Goal: Book appointment/travel/reservation

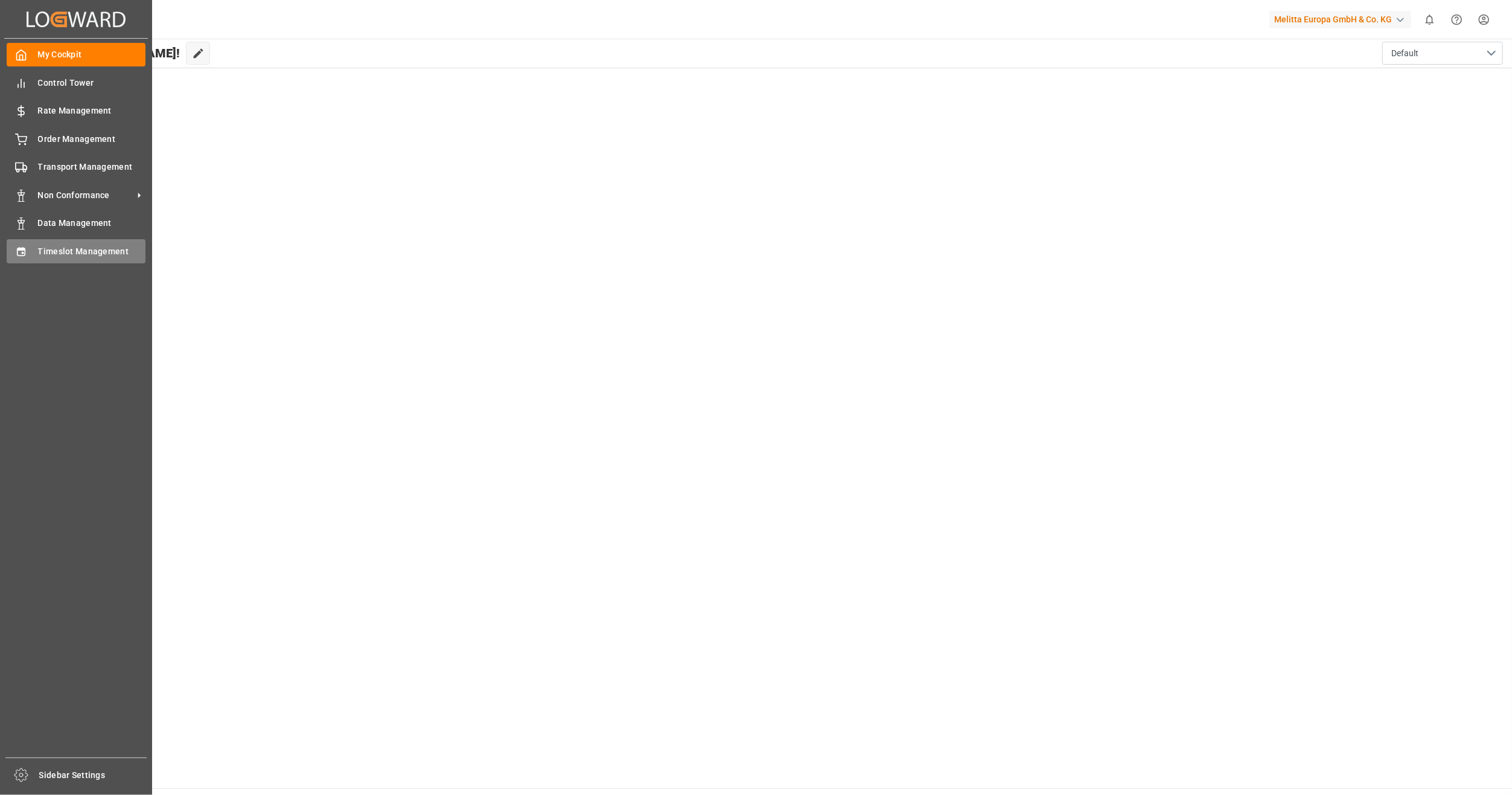
click at [64, 252] on span "Timeslot Management" at bounding box center [92, 251] width 108 height 12
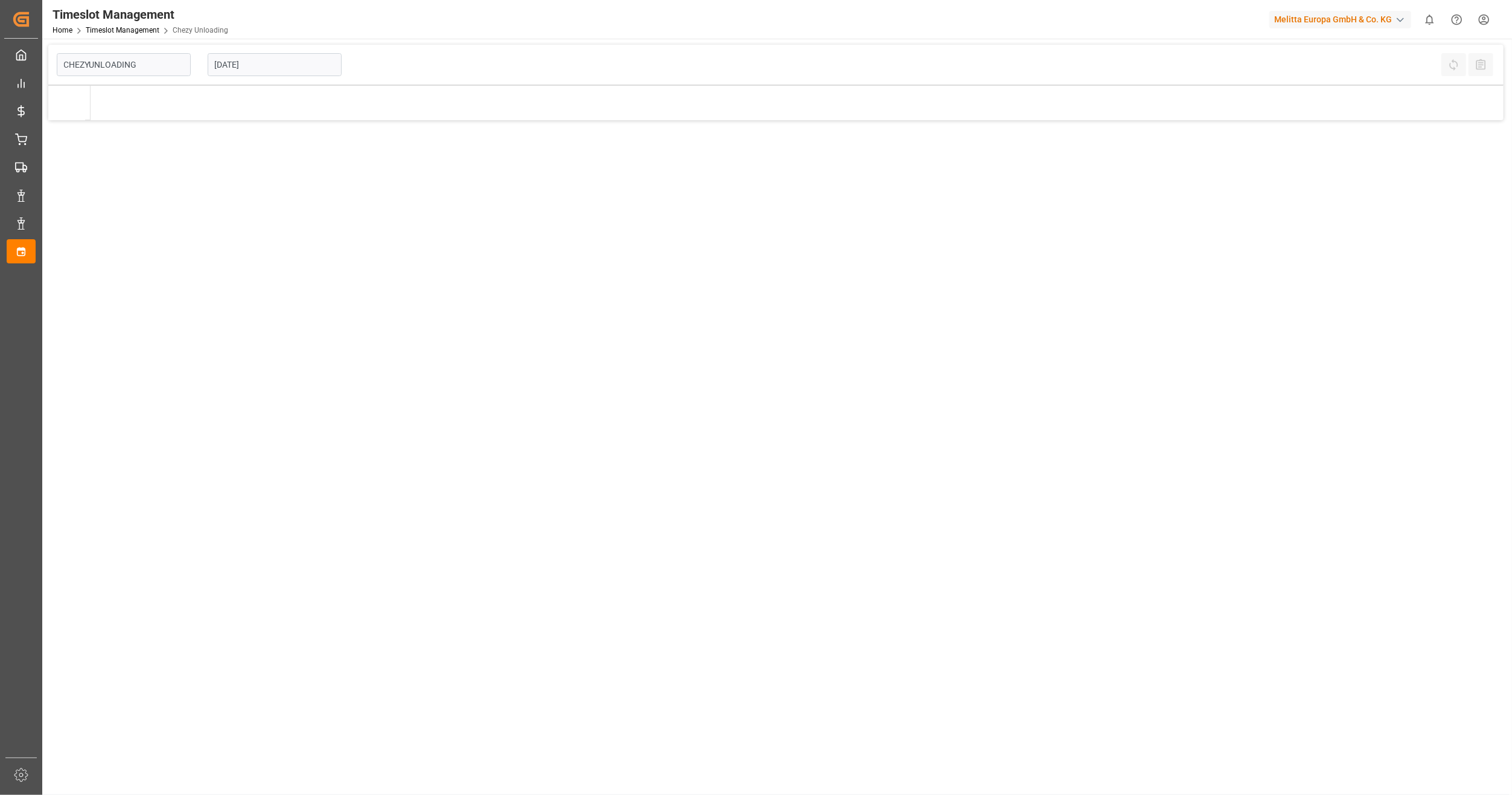
type input "Chezy Unloading"
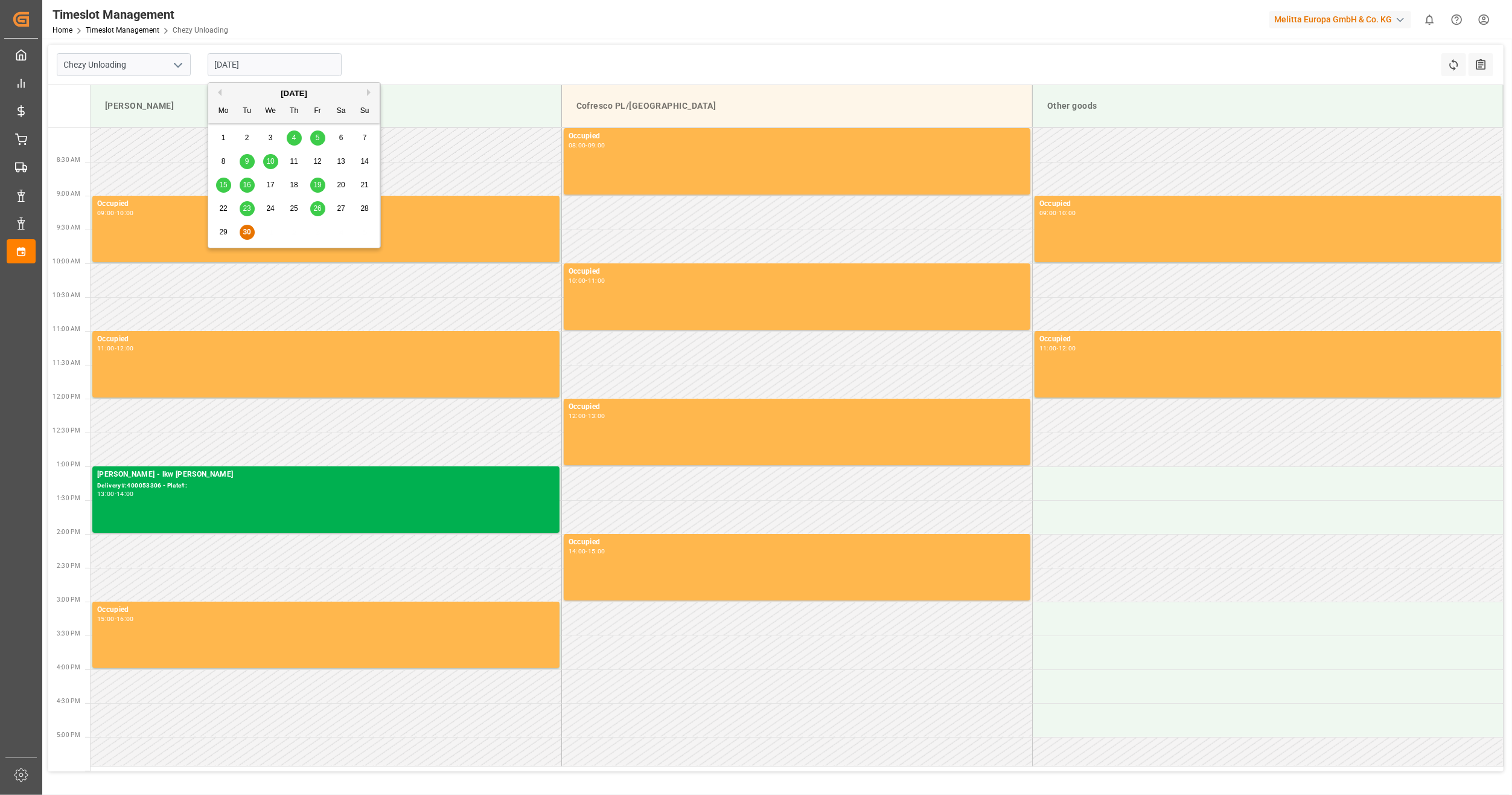
click at [234, 61] on input "[DATE]" at bounding box center [275, 64] width 134 height 23
click at [369, 95] on button "Next Month" at bounding box center [370, 93] width 8 height 8
click at [297, 139] on div "2" at bounding box center [294, 138] width 15 height 14
type input "[DATE]"
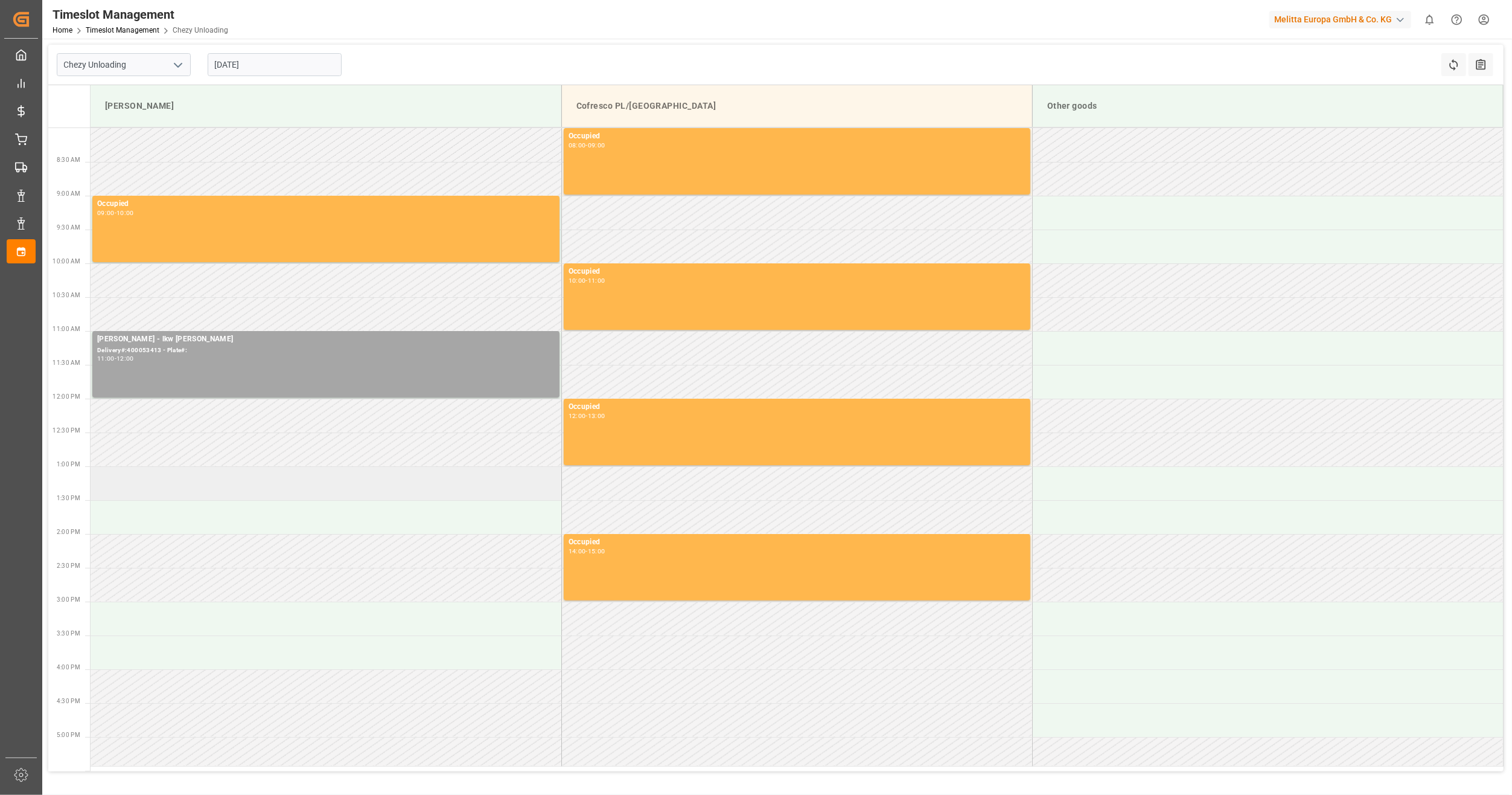
click at [208, 484] on td at bounding box center [326, 483] width 471 height 34
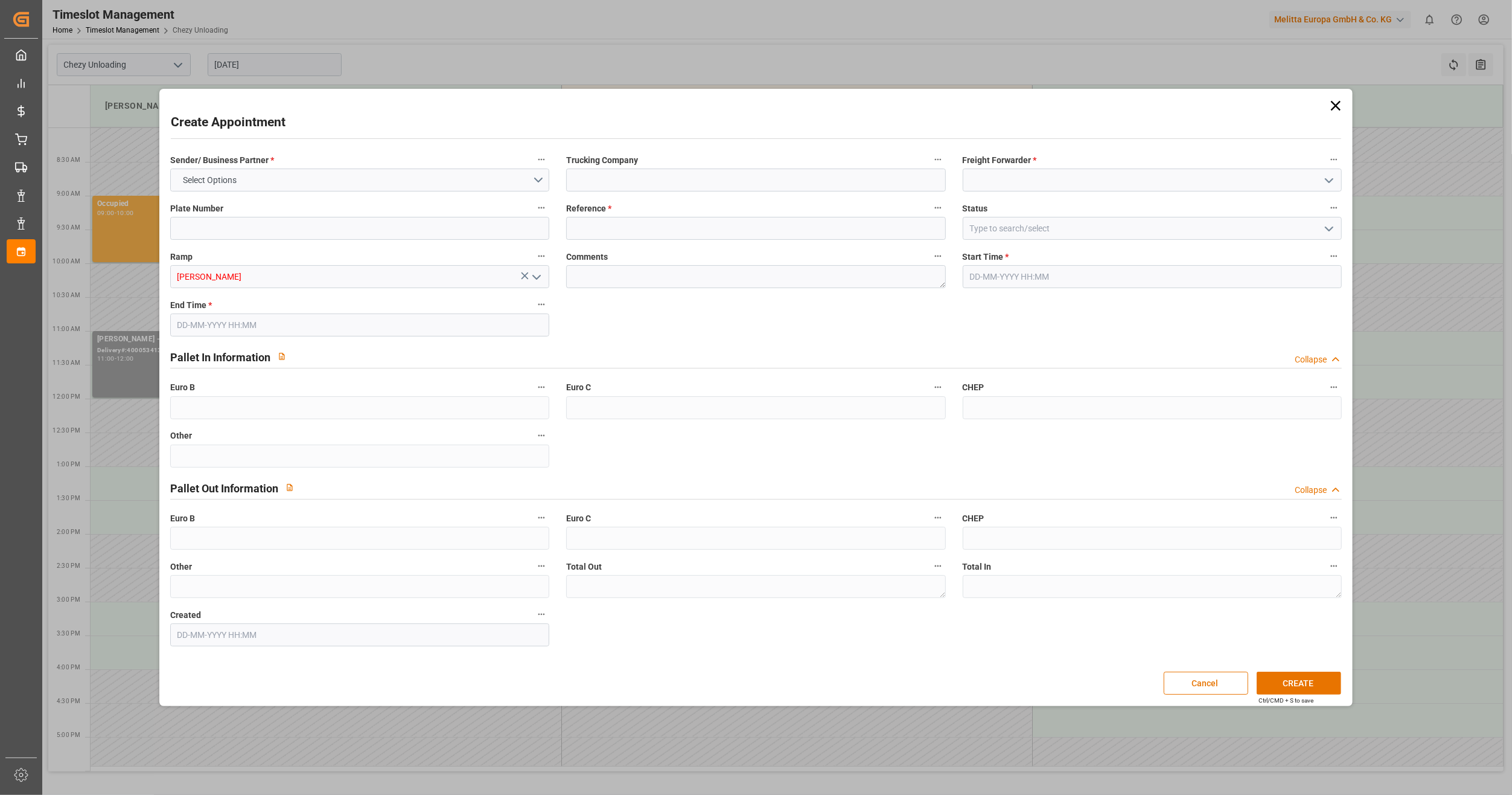
type input "0"
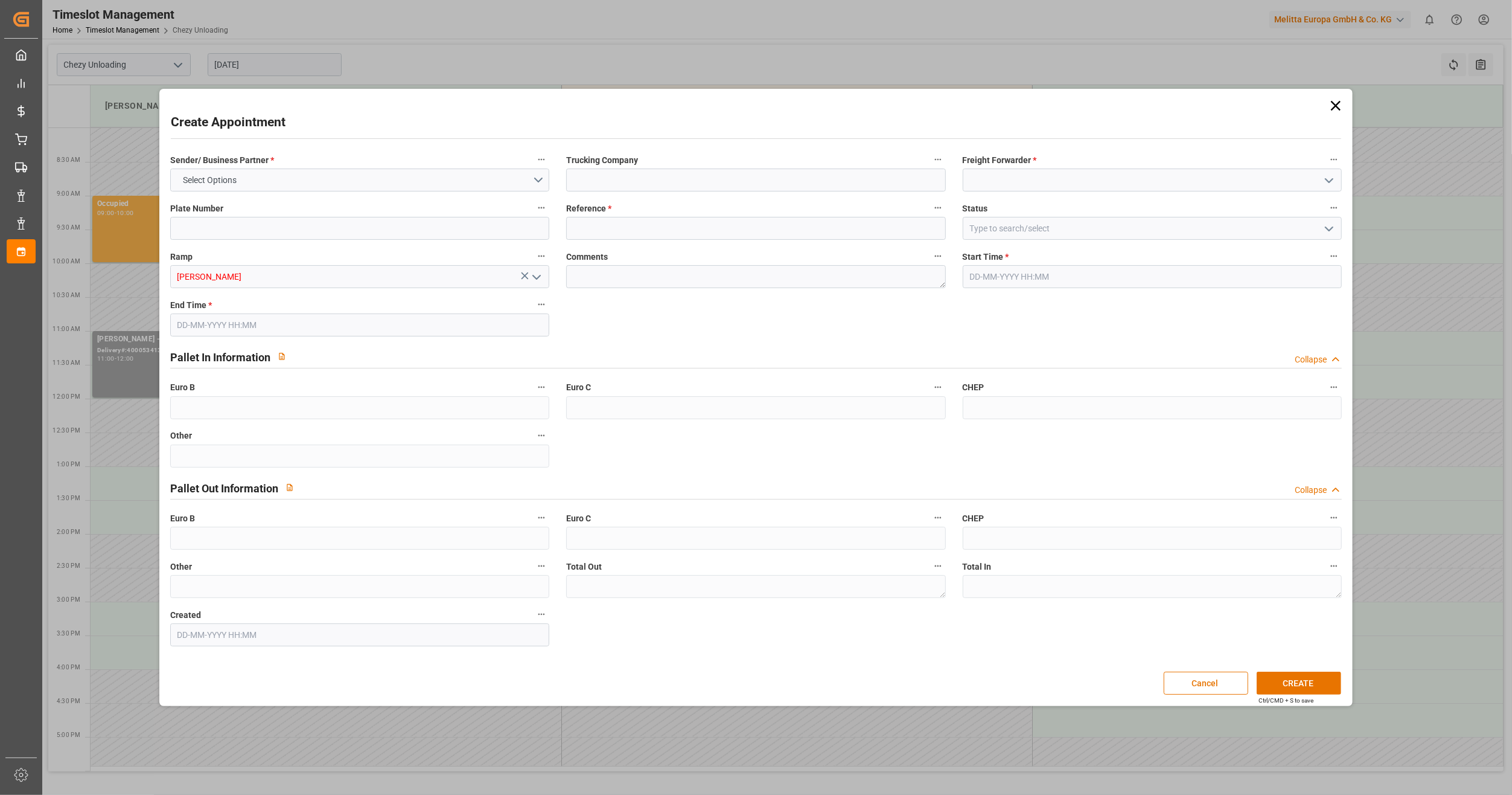
type input "0"
type input "[DATE] 13:00"
type input "[DATE] 14:00"
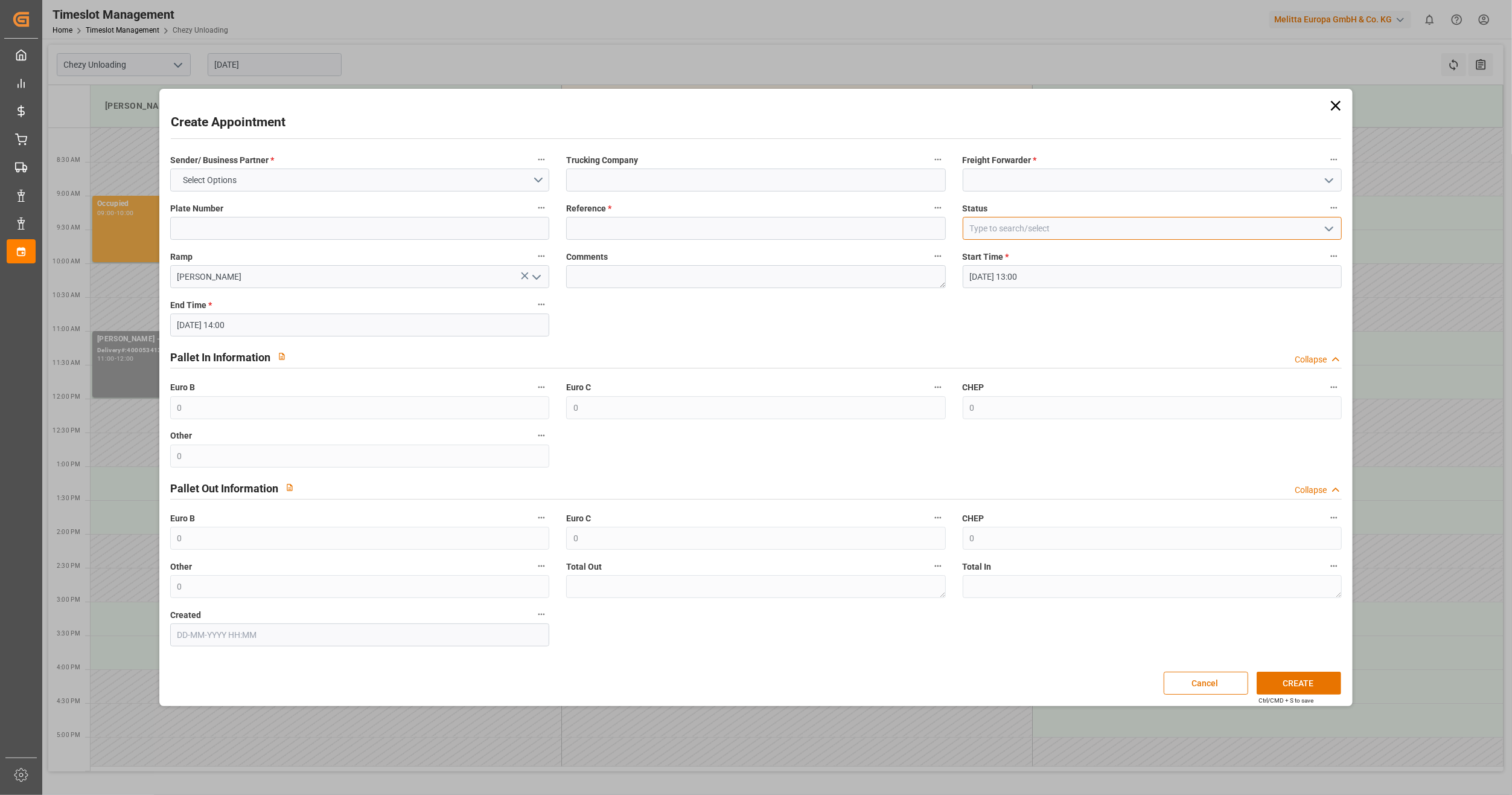
click at [1102, 232] on input at bounding box center [1152, 228] width 379 height 23
click at [1328, 228] on icon "open menu" at bounding box center [1329, 228] width 14 height 14
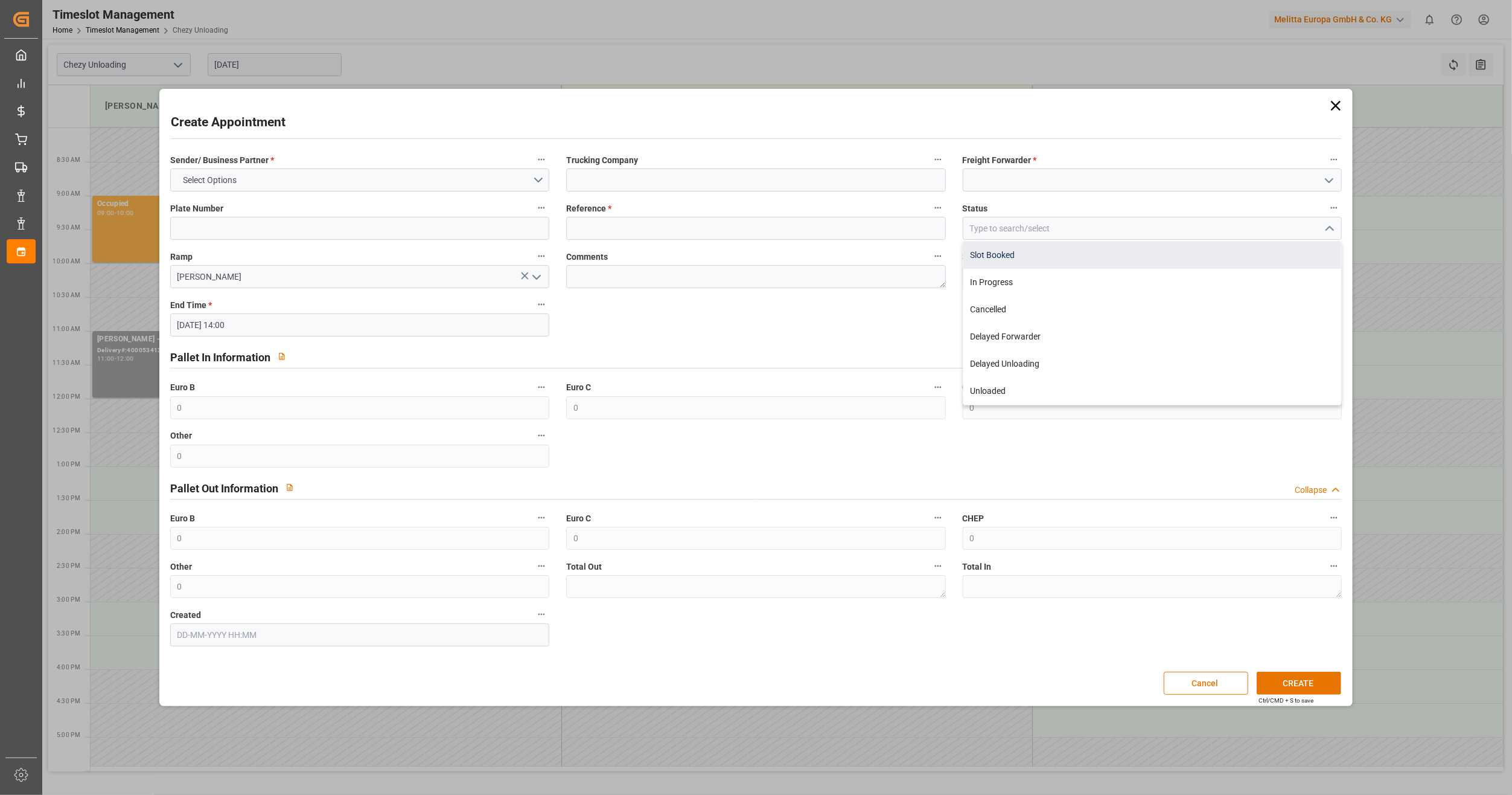
click at [1098, 258] on div "Slot Booked" at bounding box center [1153, 255] width 378 height 27
type input "Slot Booked"
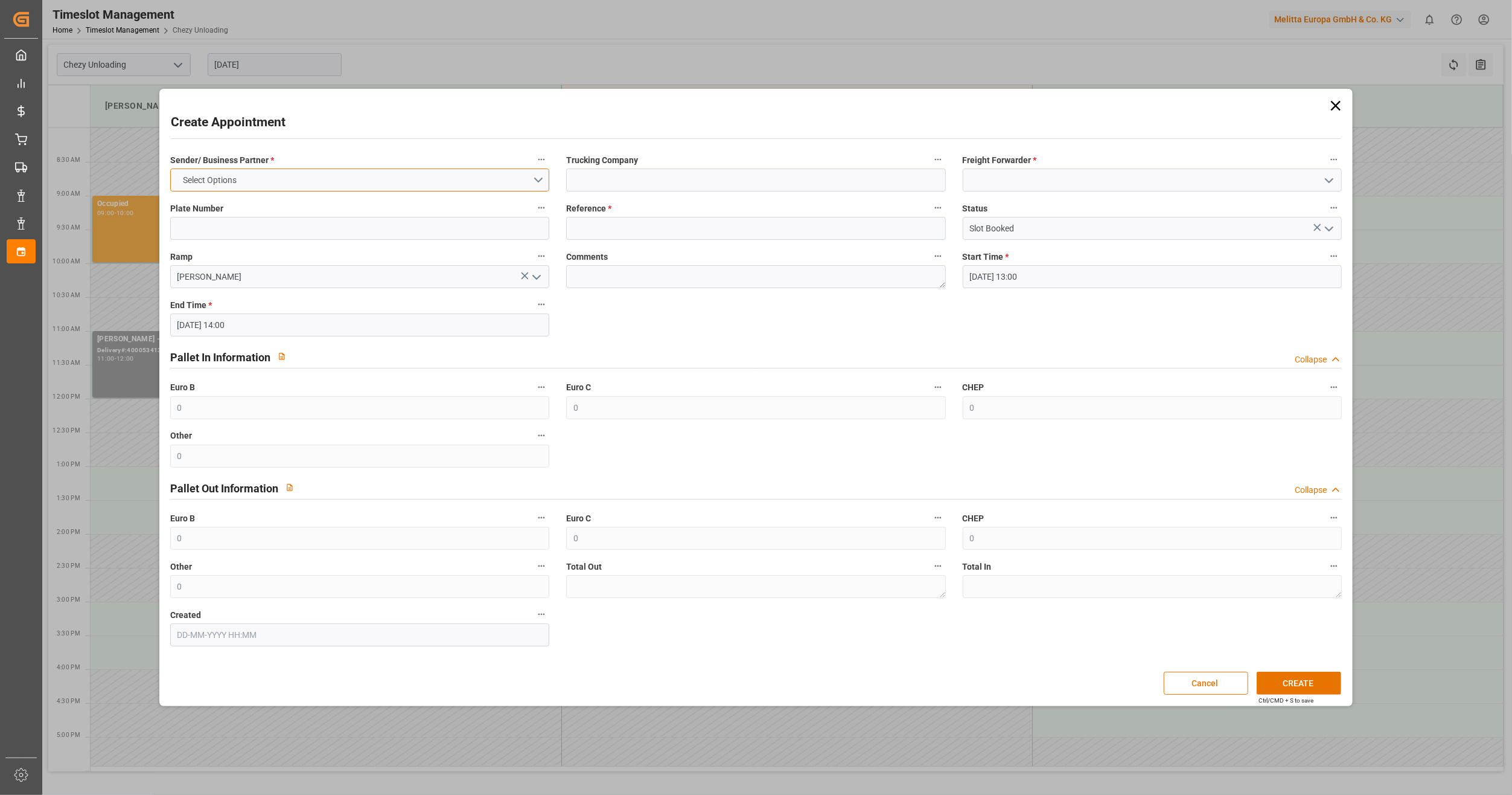
click at [249, 169] on button "Select Options" at bounding box center [359, 180] width 379 height 23
click at [271, 195] on div "[PERSON_NAME]" at bounding box center [360, 182] width 378 height 26
click at [658, 190] on input at bounding box center [755, 180] width 379 height 23
type input "lkw [PERSON_NAME]"
click at [1033, 180] on input at bounding box center [1152, 180] width 379 height 23
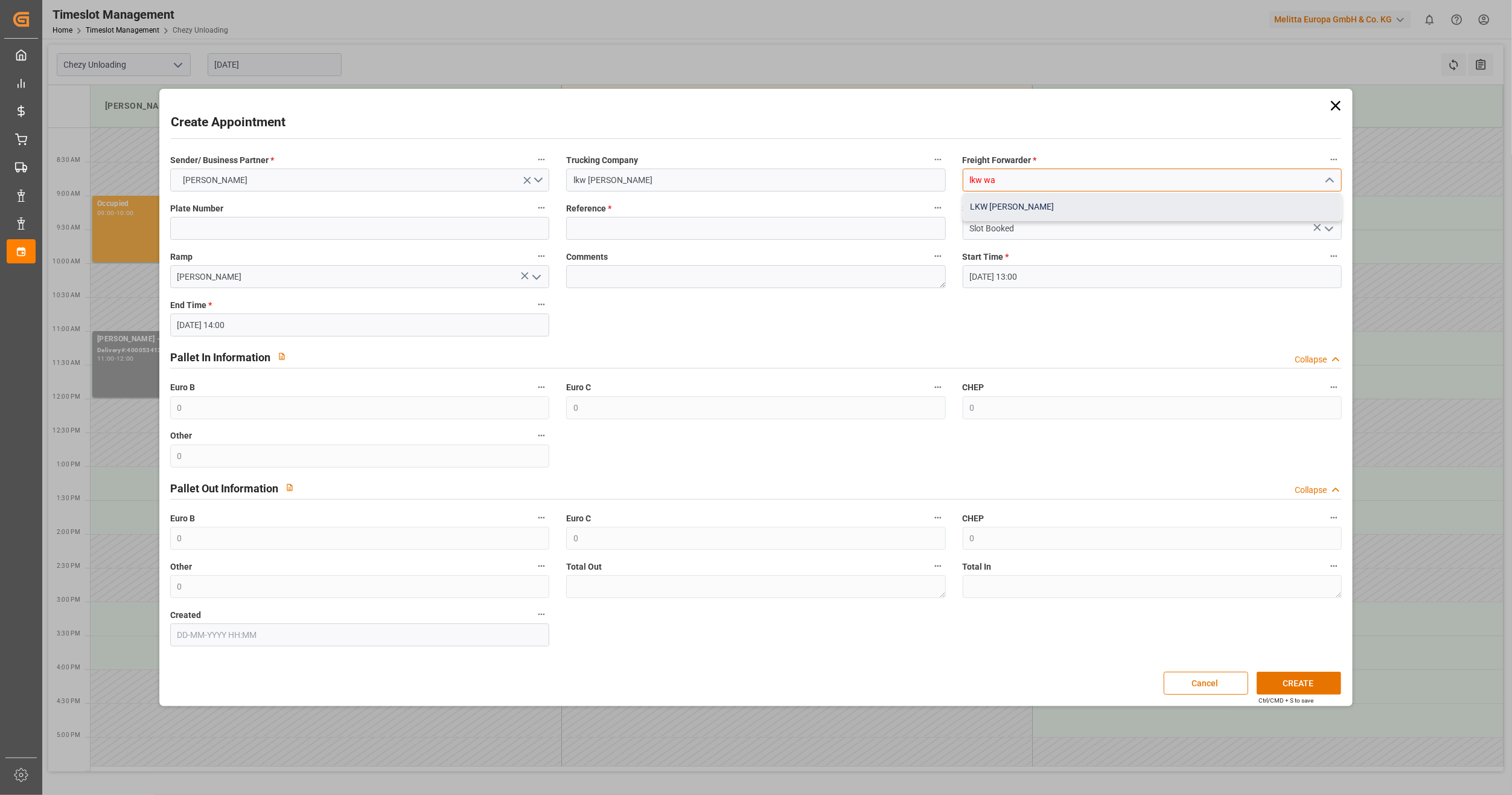
click at [1003, 209] on div "LKW [PERSON_NAME]" at bounding box center [1153, 206] width 378 height 27
type input "LKW [PERSON_NAME]"
click at [597, 233] on input at bounding box center [755, 228] width 379 height 23
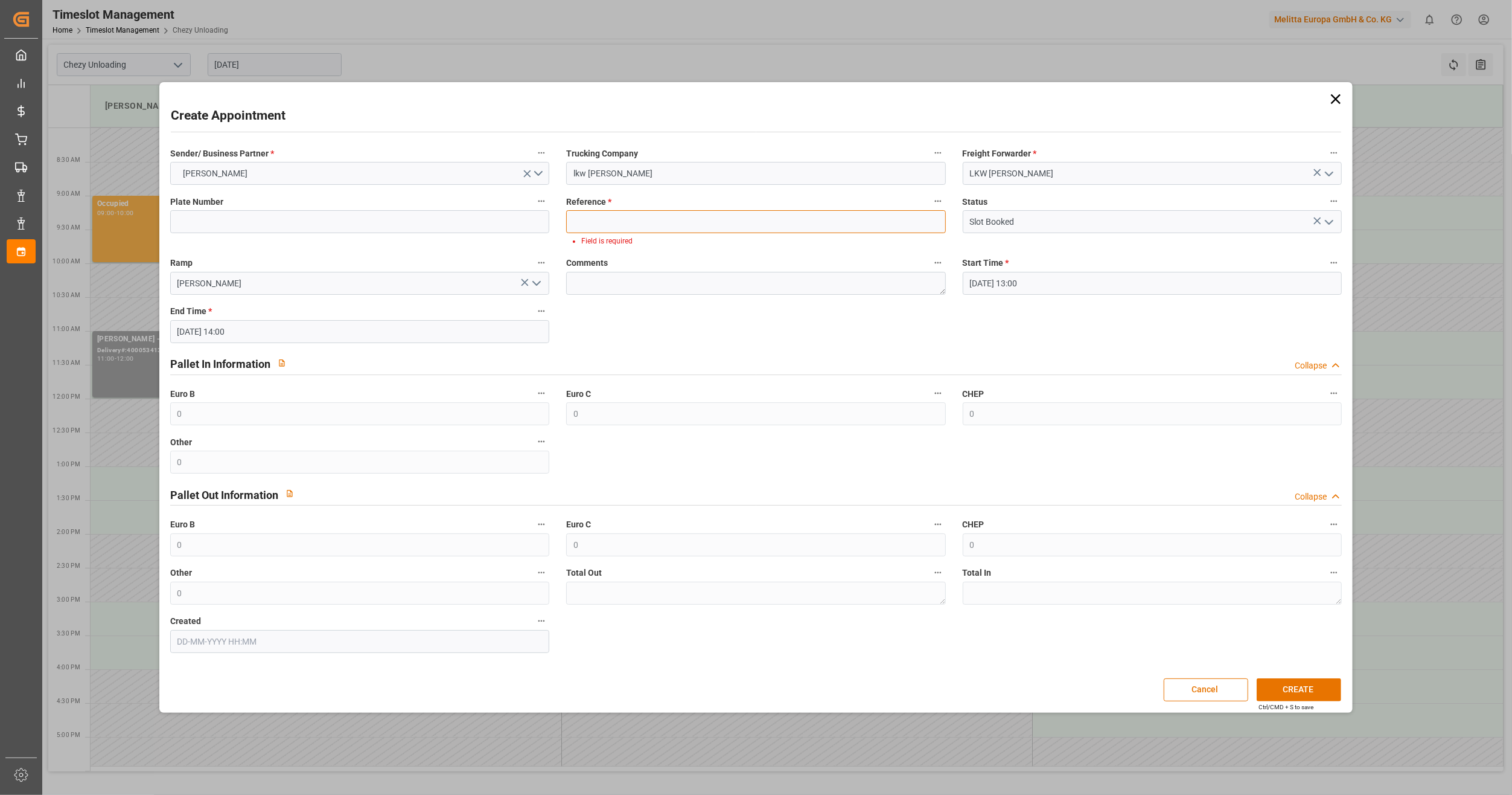
click at [726, 221] on input at bounding box center [755, 221] width 379 height 23
paste input "400053439-1351115"
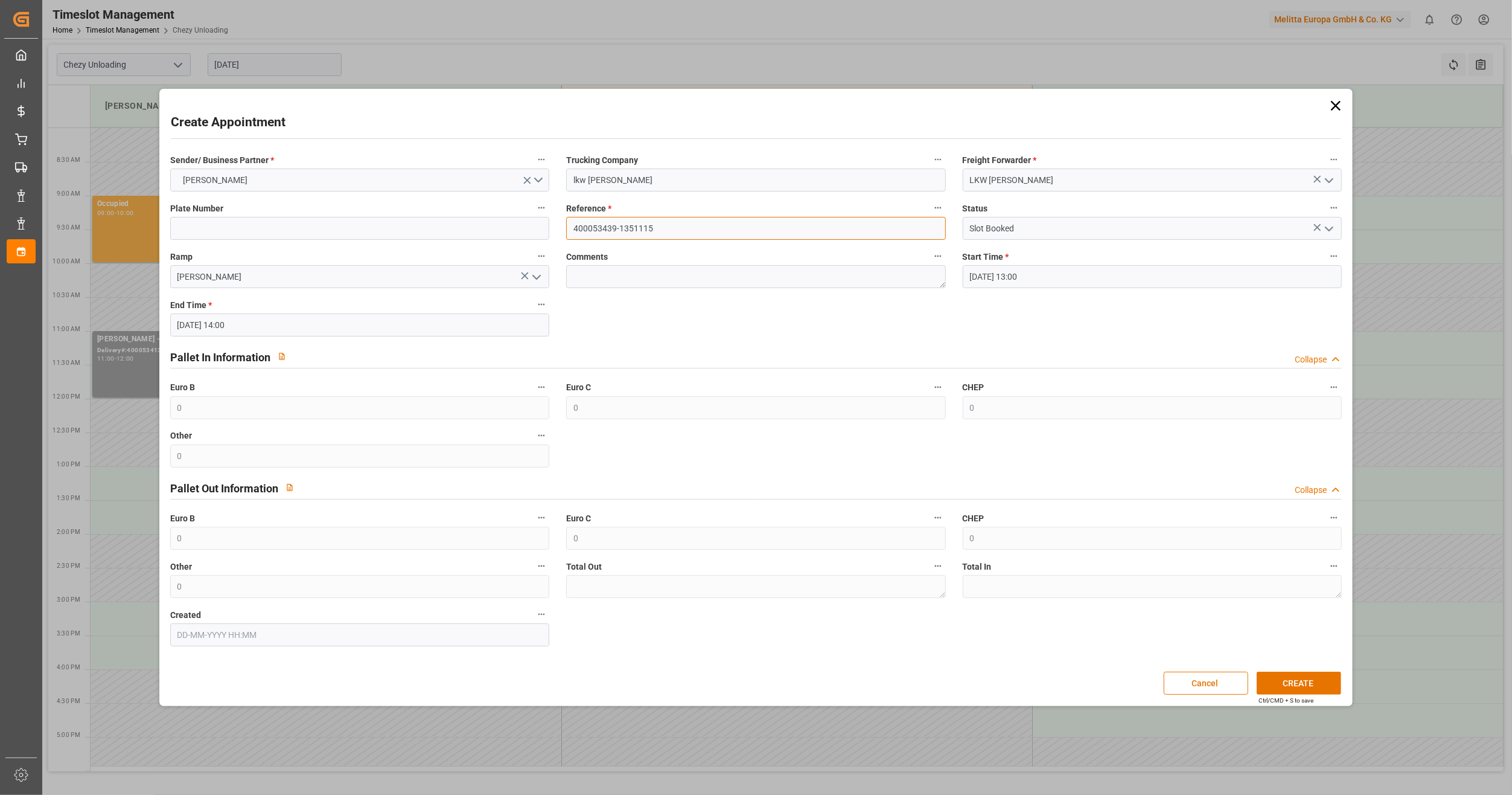
type input "400053439-1351115"
click at [1281, 680] on button "CREATE" at bounding box center [1298, 683] width 84 height 23
